Goal: Find specific page/section: Find specific page/section

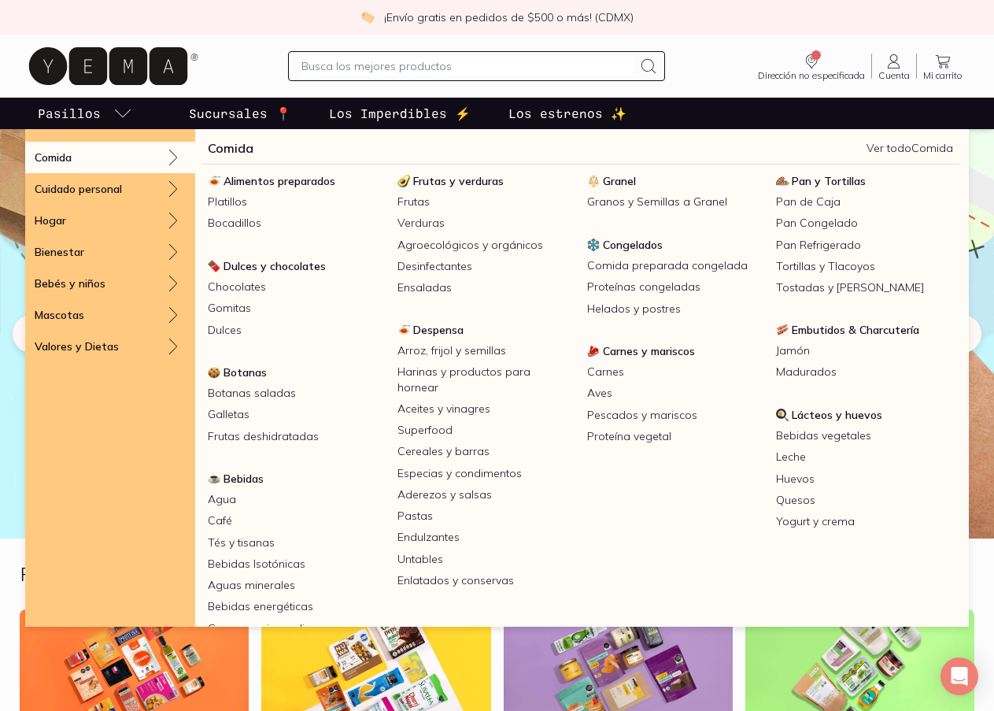
click at [72, 113] on p "Pasillos" at bounding box center [69, 113] width 63 height 19
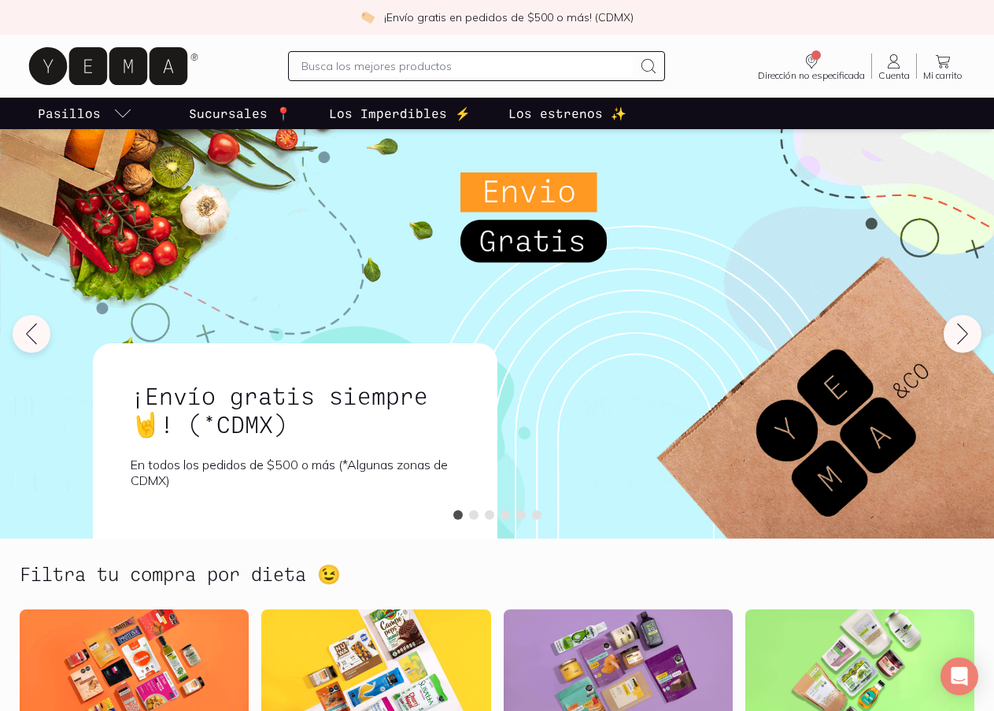
click at [79, 49] on icon at bounding box center [108, 66] width 158 height 38
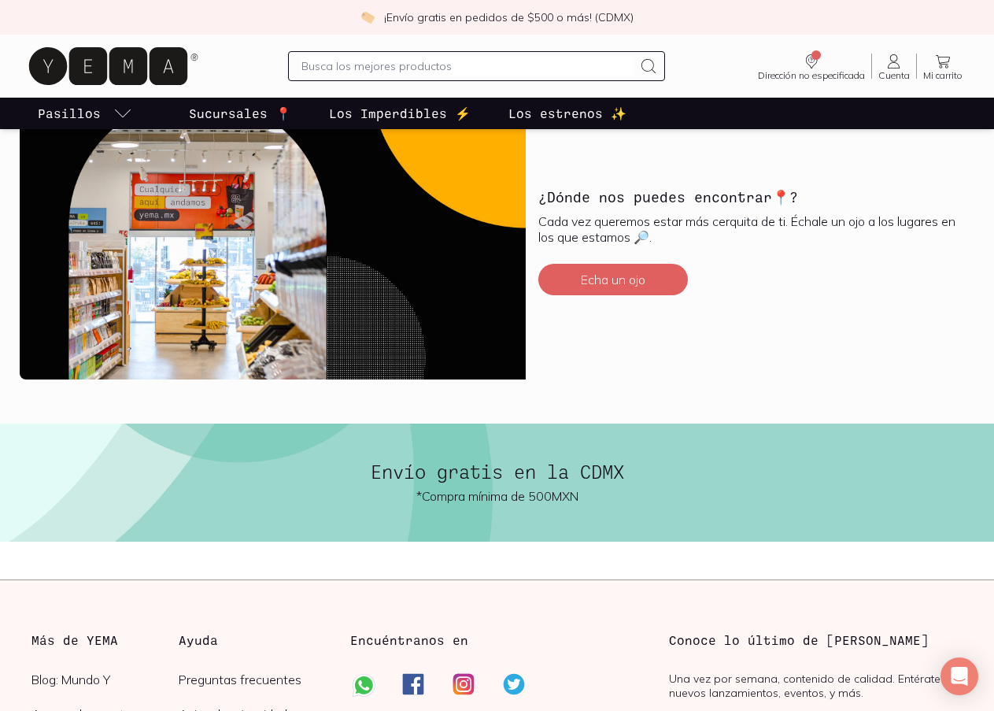
scroll to position [3807, 0]
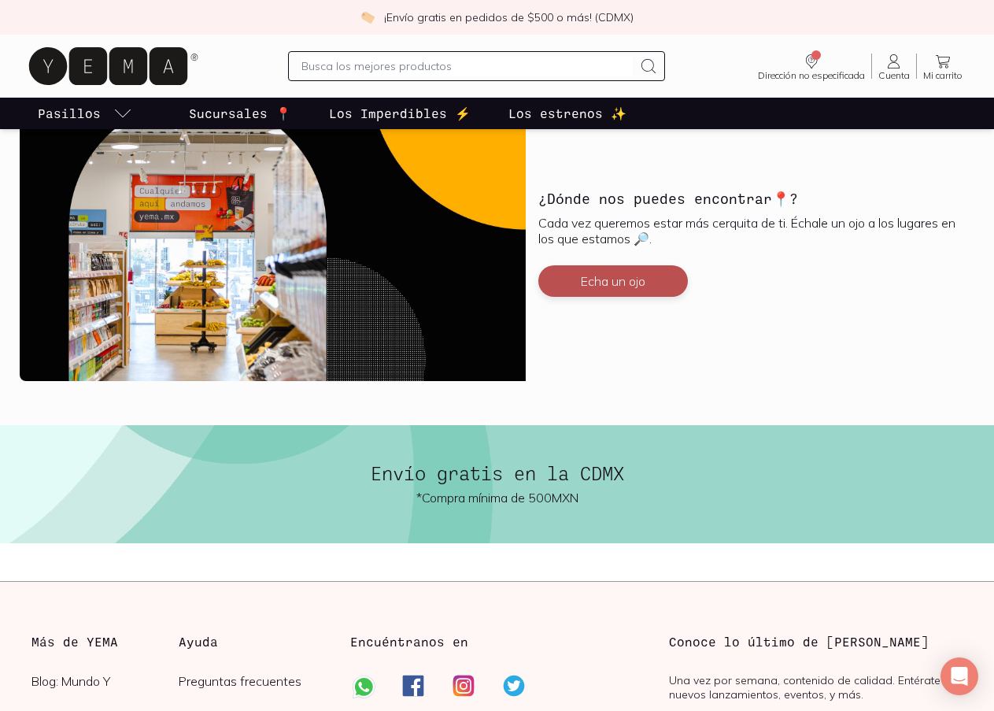
click at [641, 283] on button "Echa un ojo" at bounding box center [613, 280] width 150 height 31
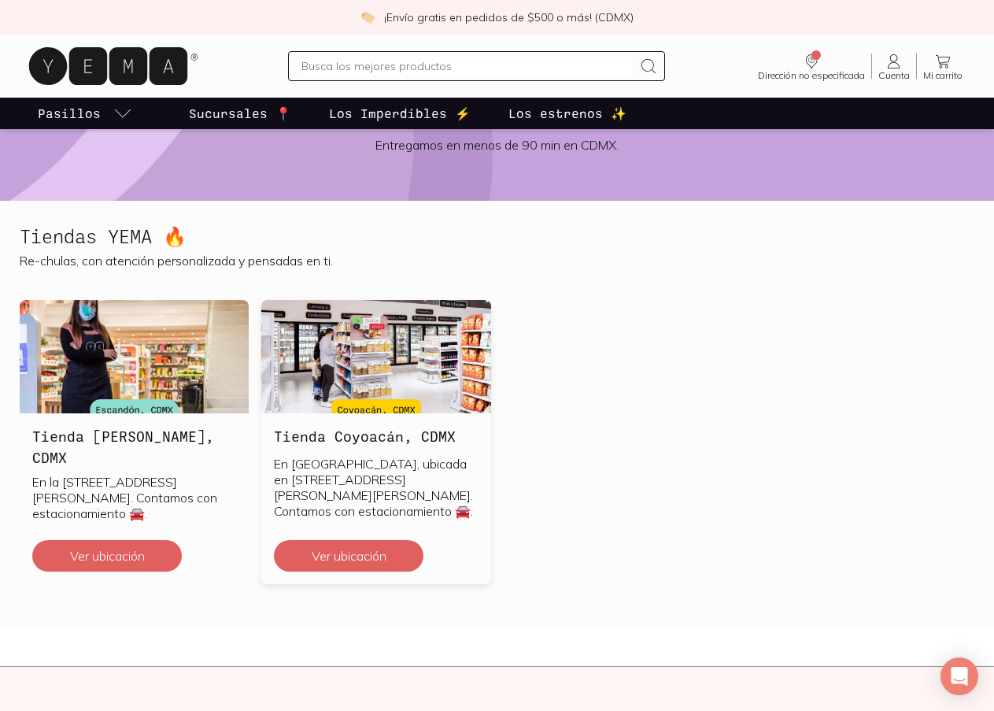
scroll to position [315, 0]
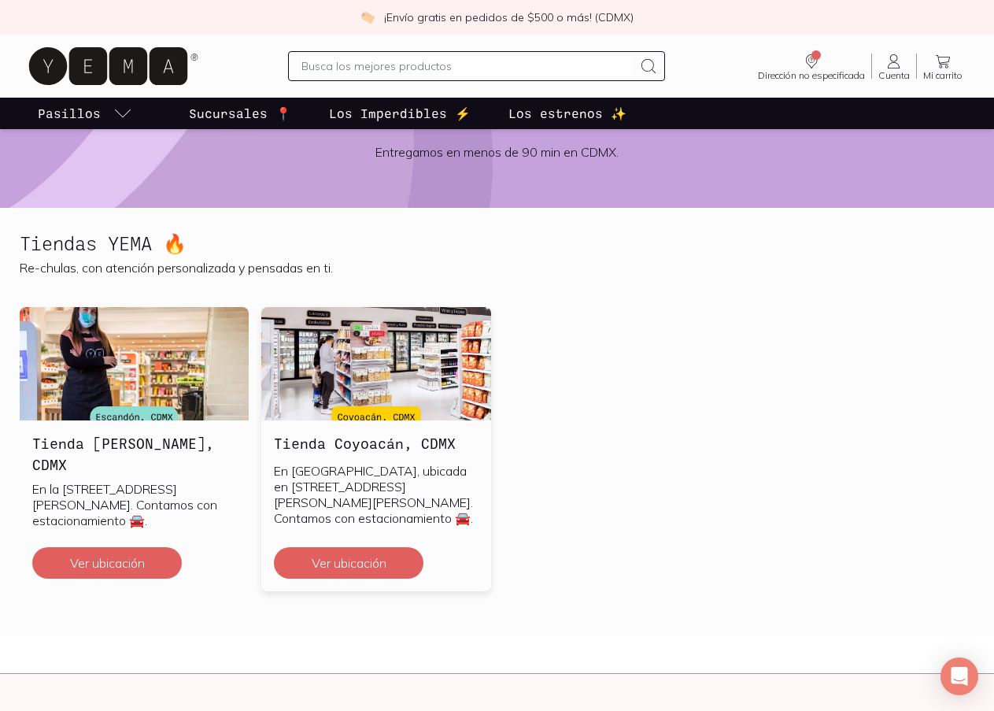
click at [406, 356] on img at bounding box center [375, 363] width 229 height 113
